Goal: Book appointment/travel/reservation

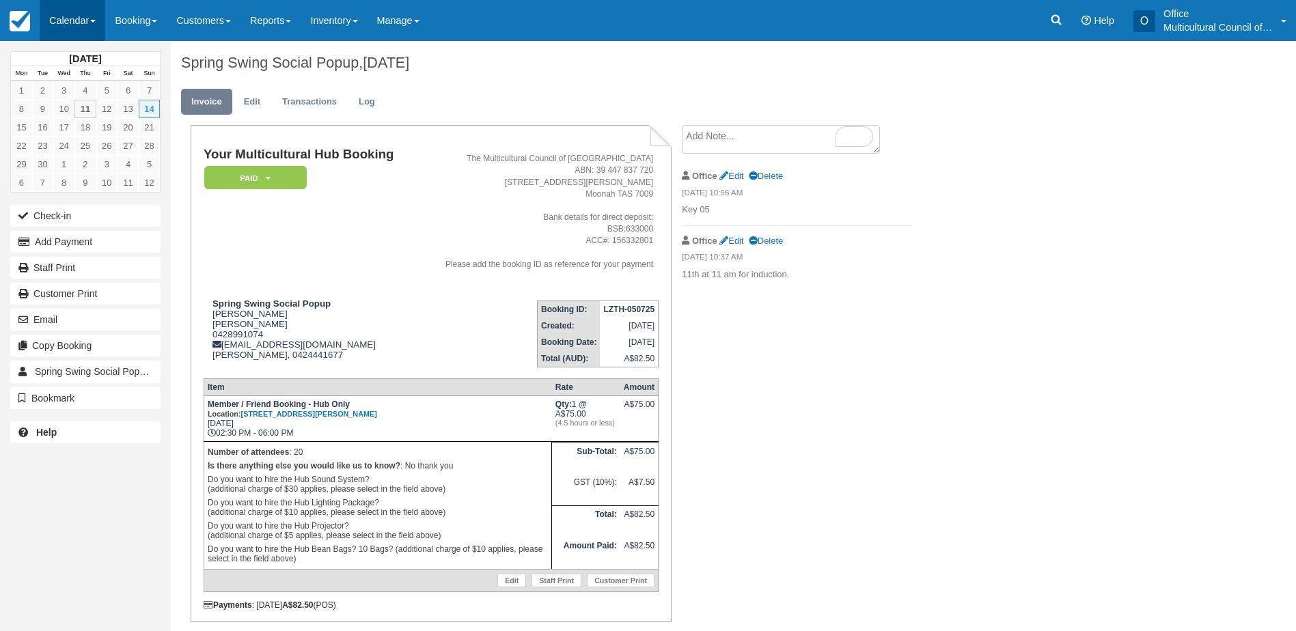
click at [81, 27] on link "Calendar" at bounding box center [73, 20] width 66 height 41
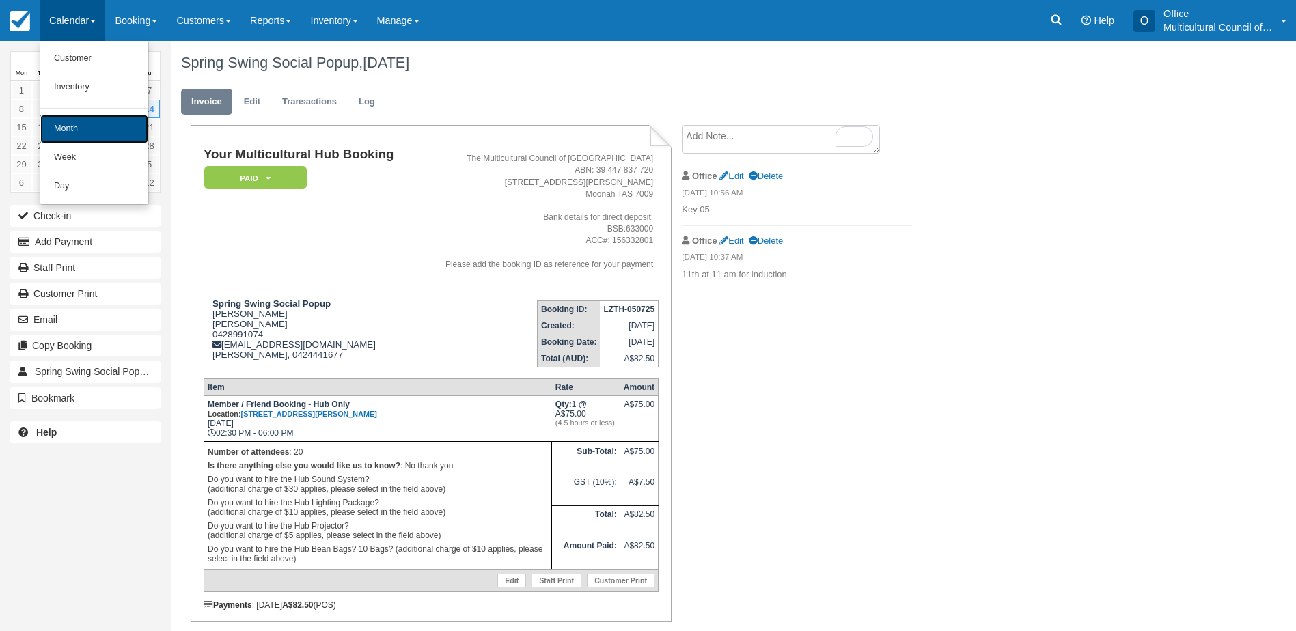
click at [87, 132] on link "Month" at bounding box center [94, 129] width 108 height 29
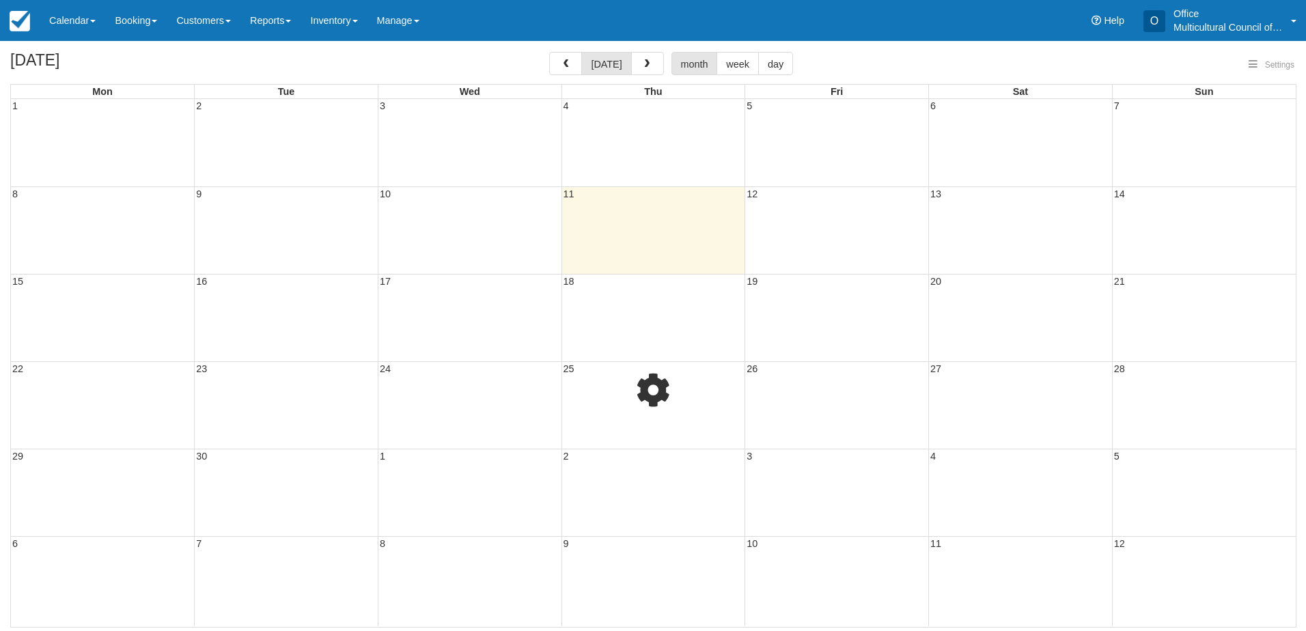
select select
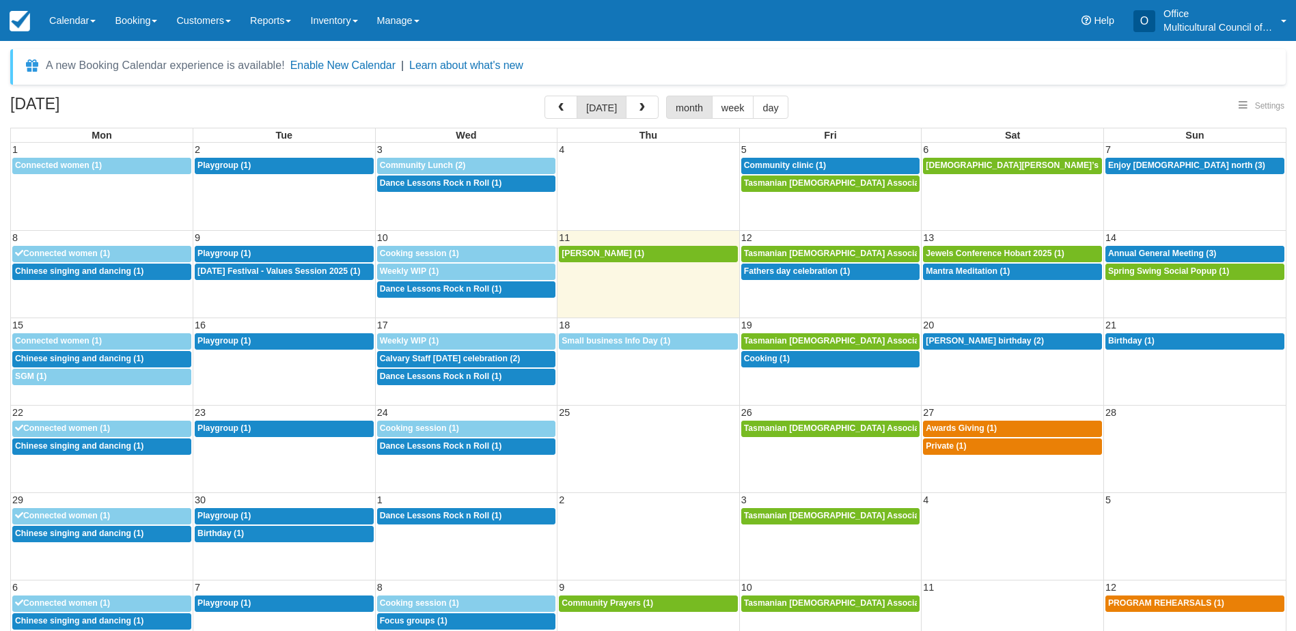
select select
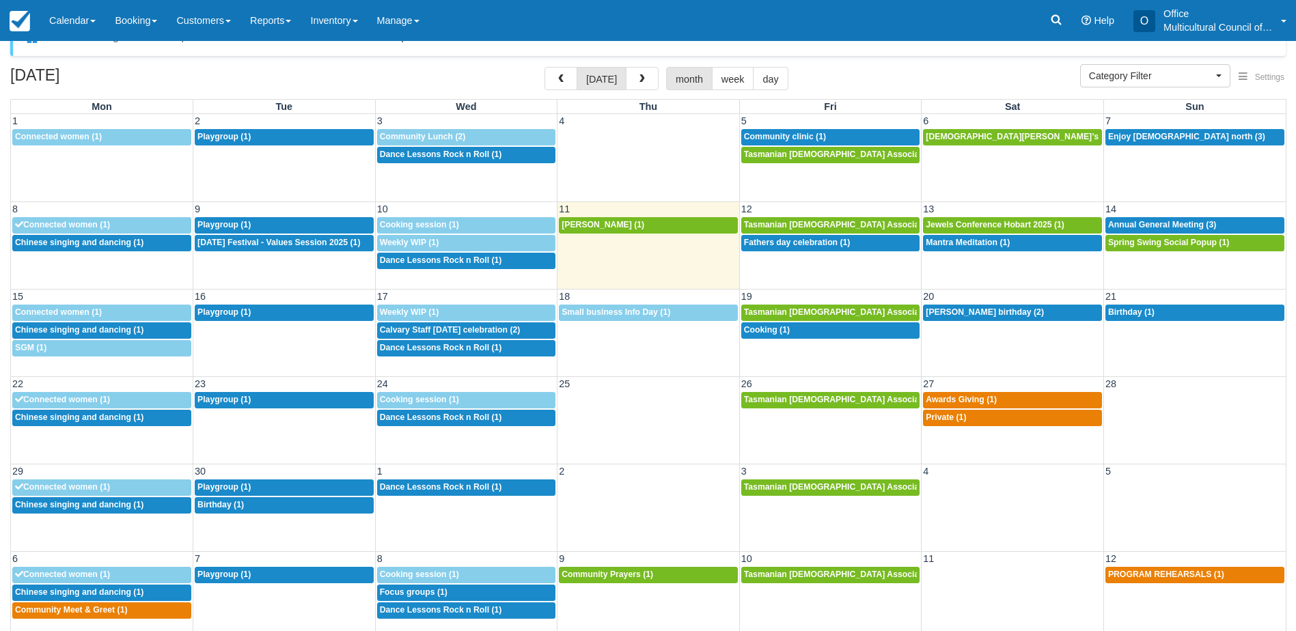
scroll to position [44, 0]
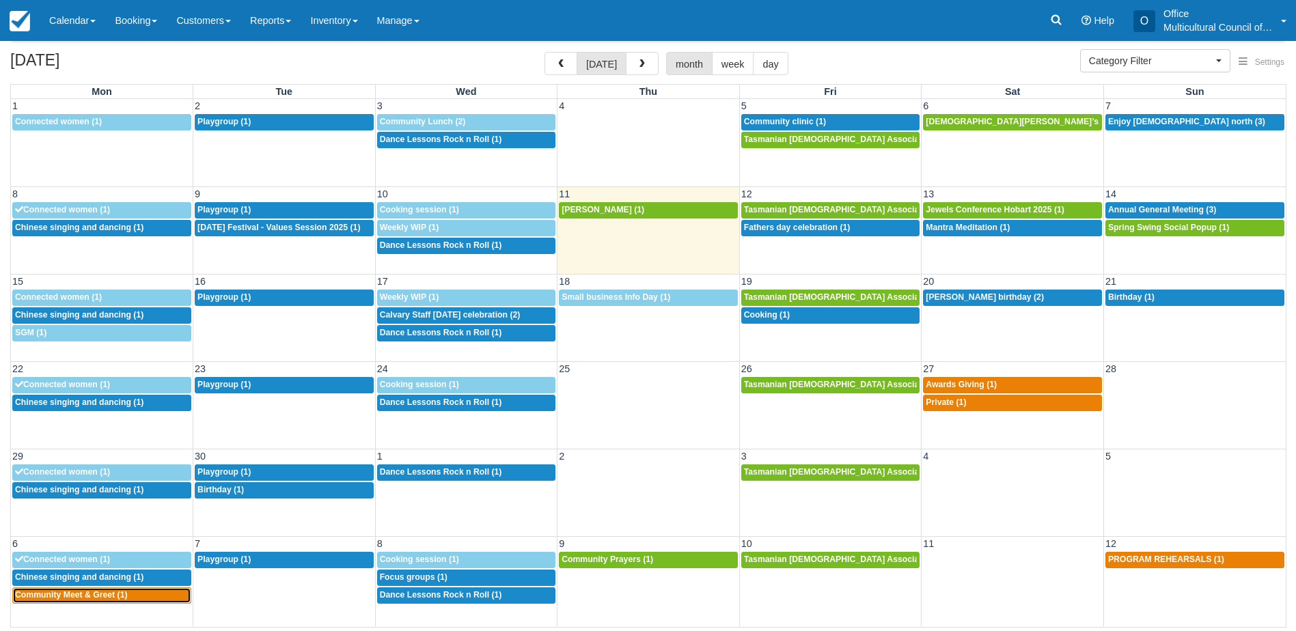
click at [146, 596] on div "5:30p Community Meet & Greet (1)" at bounding box center [101, 595] width 173 height 11
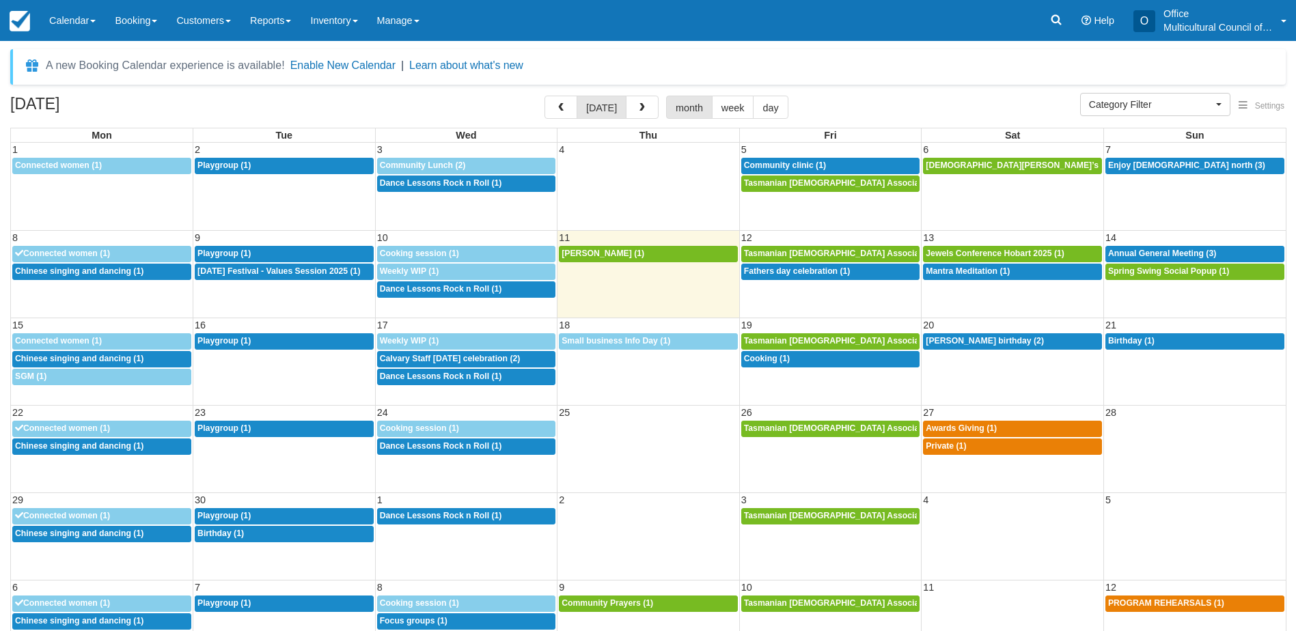
select select
click at [460, 92] on div "A new Booking Calendar experience is available! Enable New Calendar | Learn abo…" at bounding box center [647, 362] width 1275 height 626
